Goal: Task Accomplishment & Management: Use online tool/utility

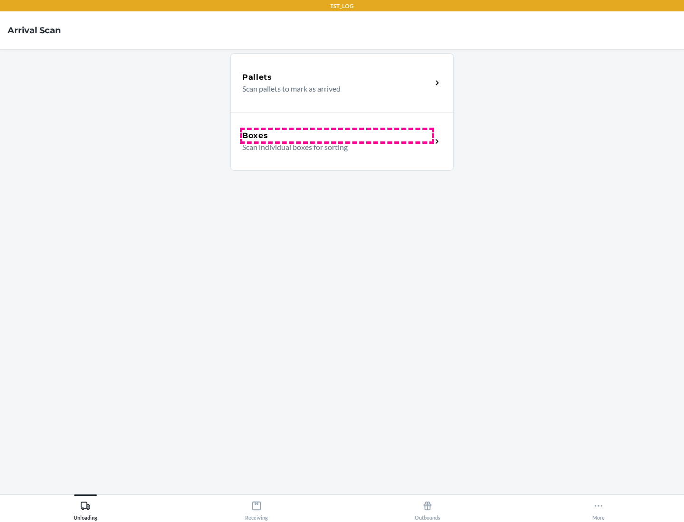
click at [337, 136] on div "Boxes" at bounding box center [336, 135] width 189 height 11
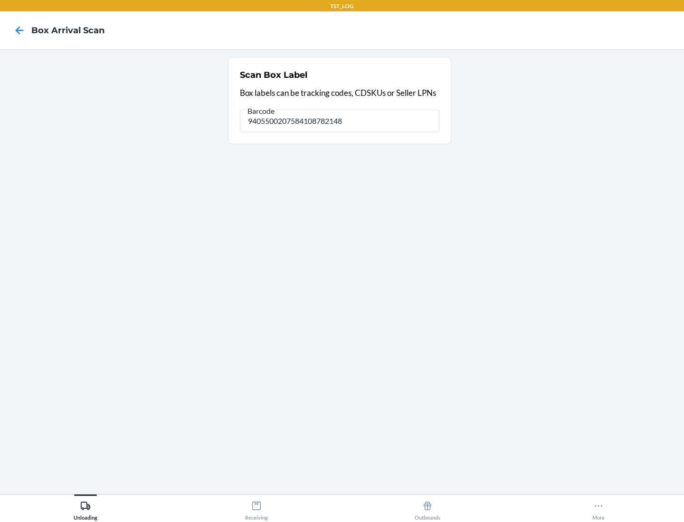
type input "9405500207584108782148"
